Goal: Transaction & Acquisition: Book appointment/travel/reservation

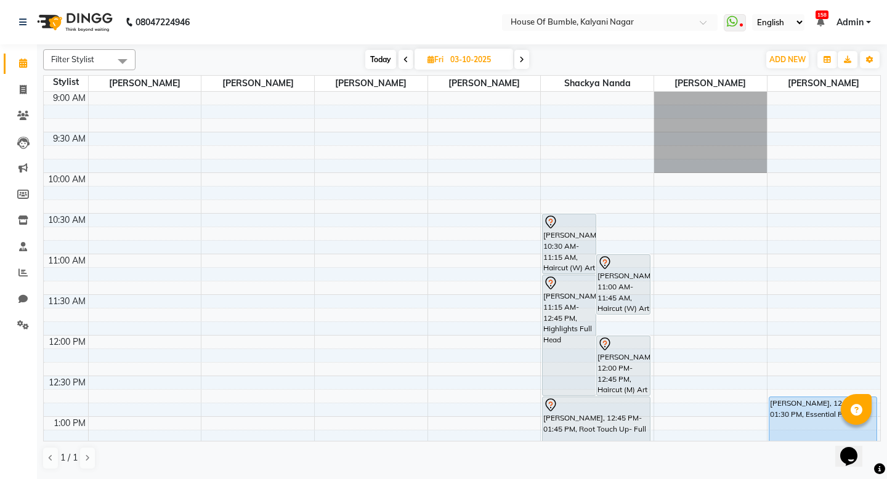
scroll to position [448, 0]
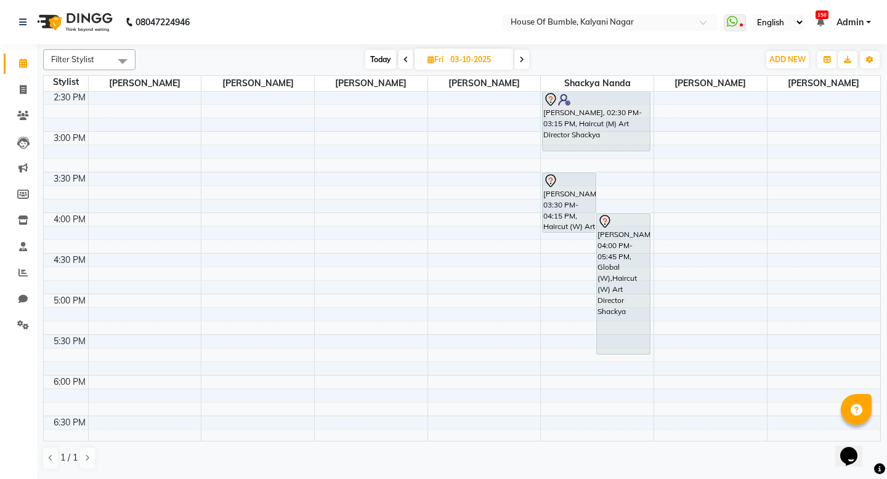
click at [373, 59] on span "Today" at bounding box center [380, 59] width 31 height 19
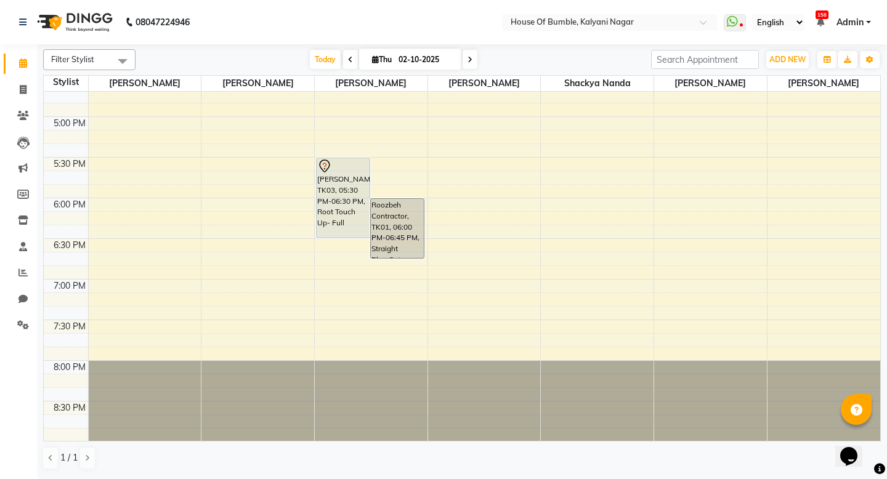
scroll to position [626, 0]
click at [468, 56] on icon at bounding box center [470, 59] width 5 height 7
type input "03-10-2025"
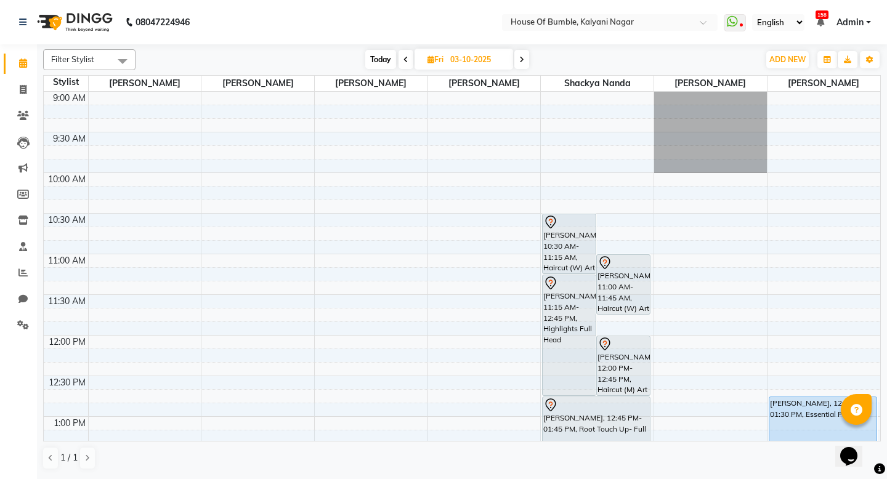
scroll to position [0, 0]
select select "9480"
select select "tentative"
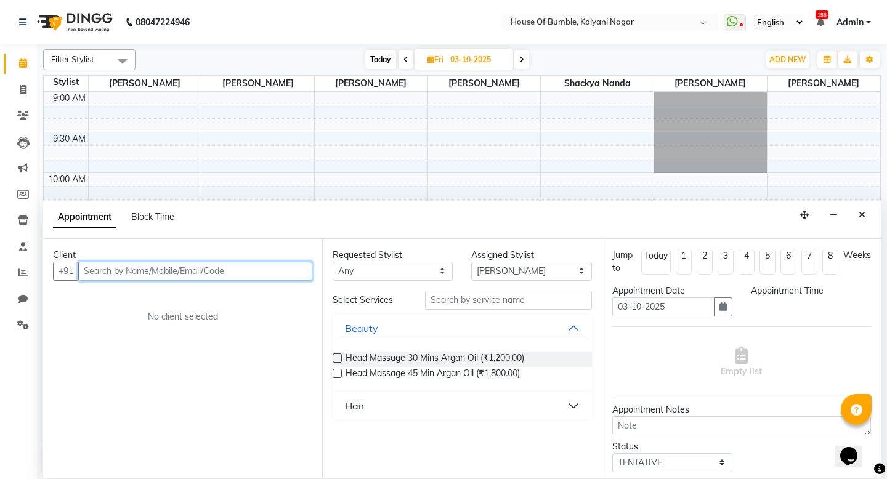
select select "630"
click at [227, 275] on input "text" at bounding box center [195, 271] width 234 height 19
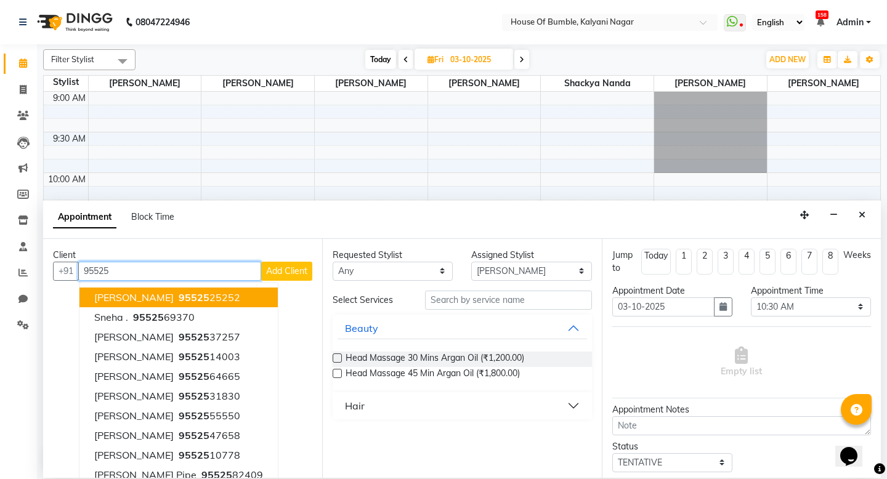
click at [205, 288] on button "[PERSON_NAME] 95525 25252" at bounding box center [178, 298] width 198 height 20
type input "9552525252"
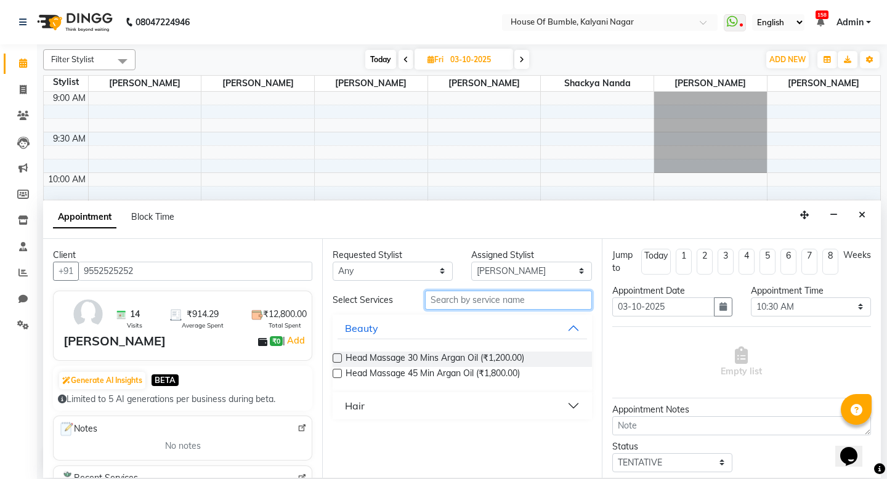
click at [532, 302] on input "text" at bounding box center [508, 300] width 166 height 19
click at [570, 323] on button "Beauty" at bounding box center [462, 328] width 249 height 22
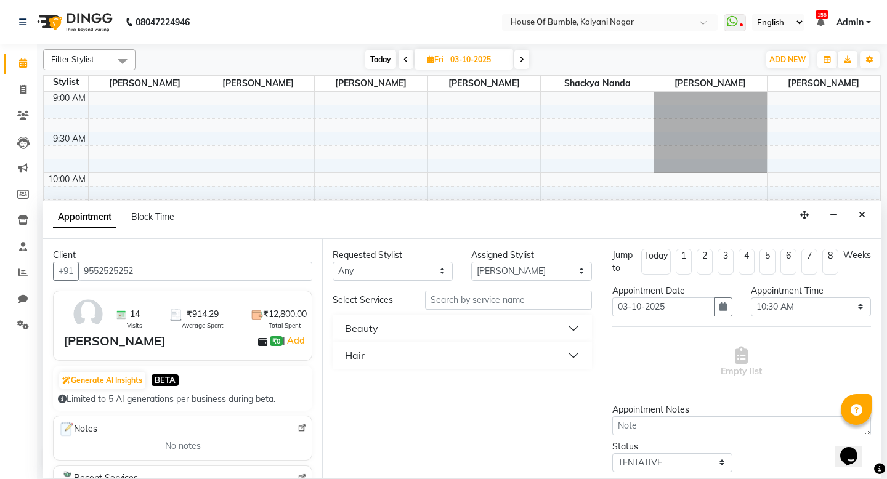
click at [575, 357] on button "Hair" at bounding box center [462, 355] width 249 height 22
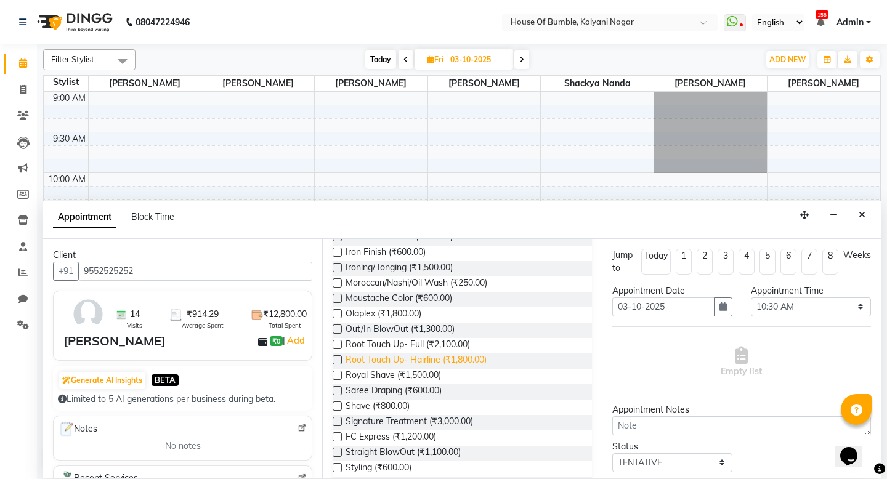
scroll to position [461, 0]
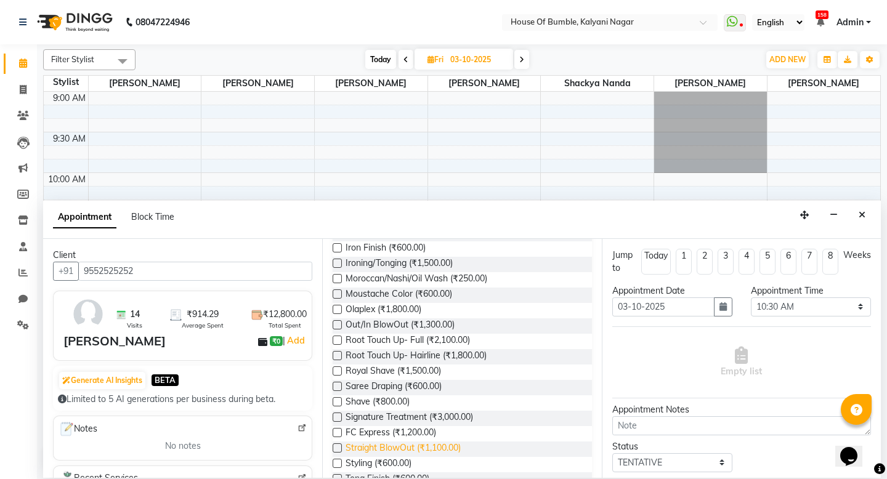
click at [434, 442] on span "Straight BlowOut (₹1,100.00)" at bounding box center [403, 449] width 115 height 15
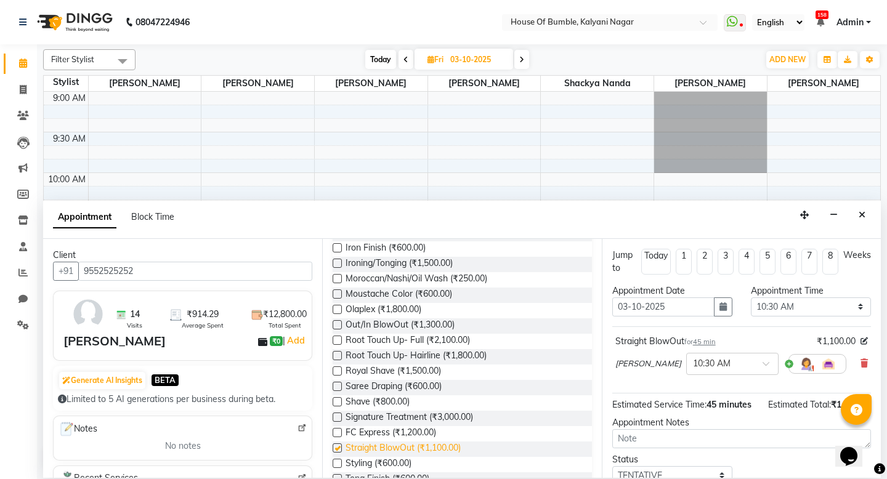
checkbox input "false"
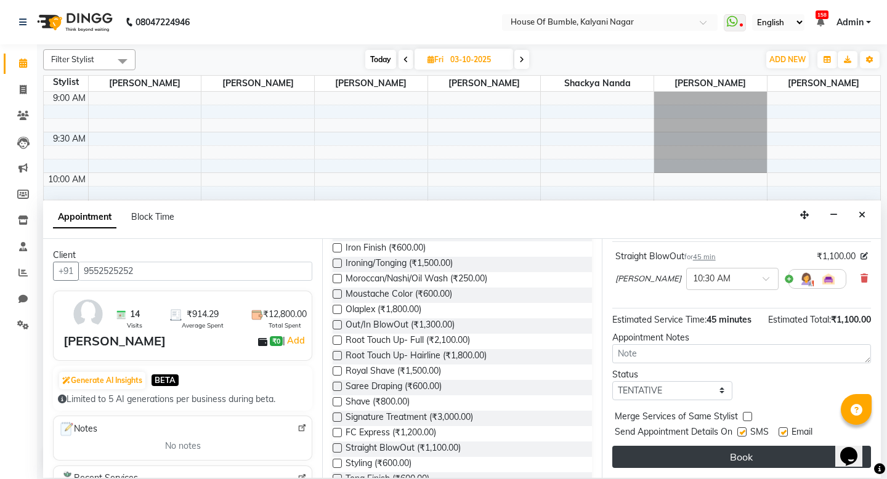
click at [672, 451] on button "Book" at bounding box center [741, 457] width 259 height 22
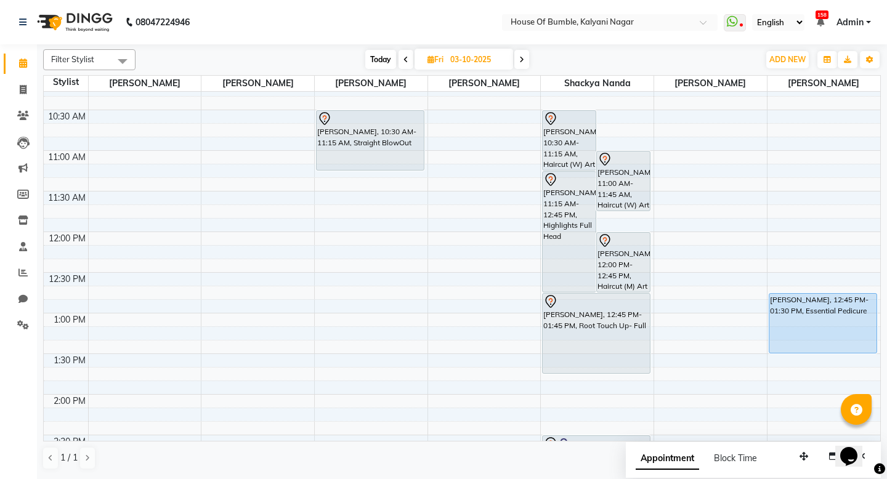
scroll to position [0, 0]
click at [406, 57] on icon at bounding box center [406, 59] width 5 height 7
type input "02-10-2025"
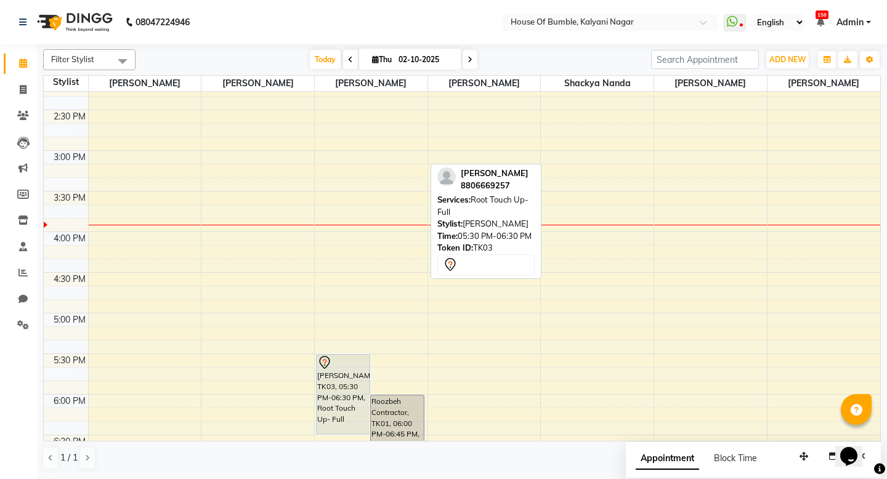
scroll to position [0, 1]
